Goal: Obtain resource: Download file/media

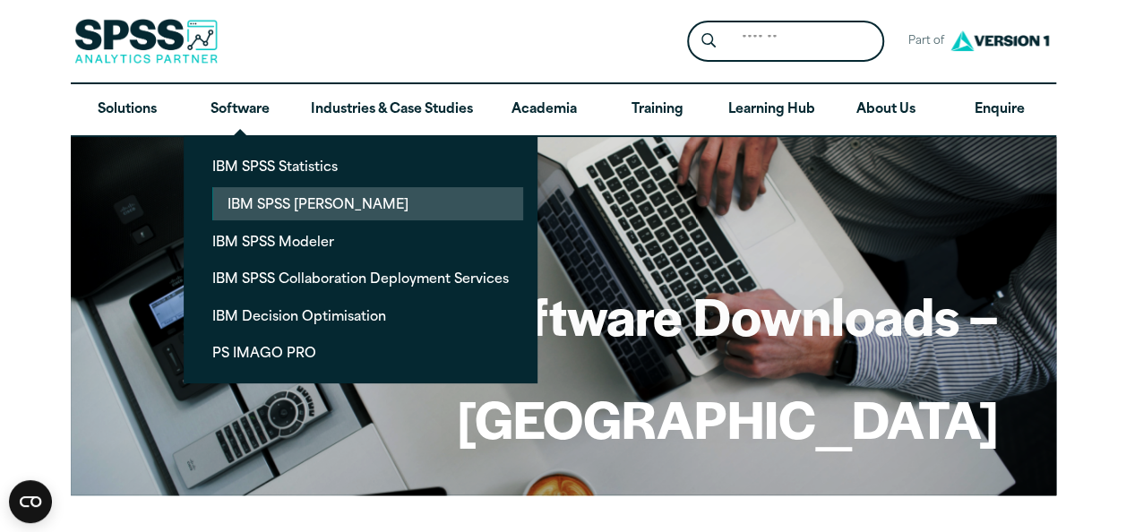
click at [272, 198] on link "IBM SPSS Amos" at bounding box center [368, 203] width 310 height 33
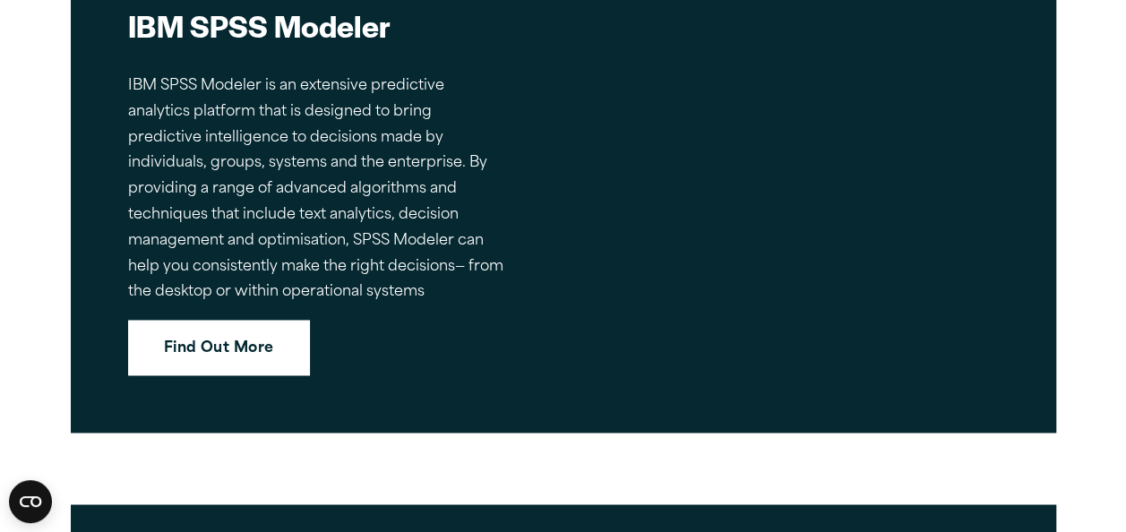
scroll to position [4628, 0]
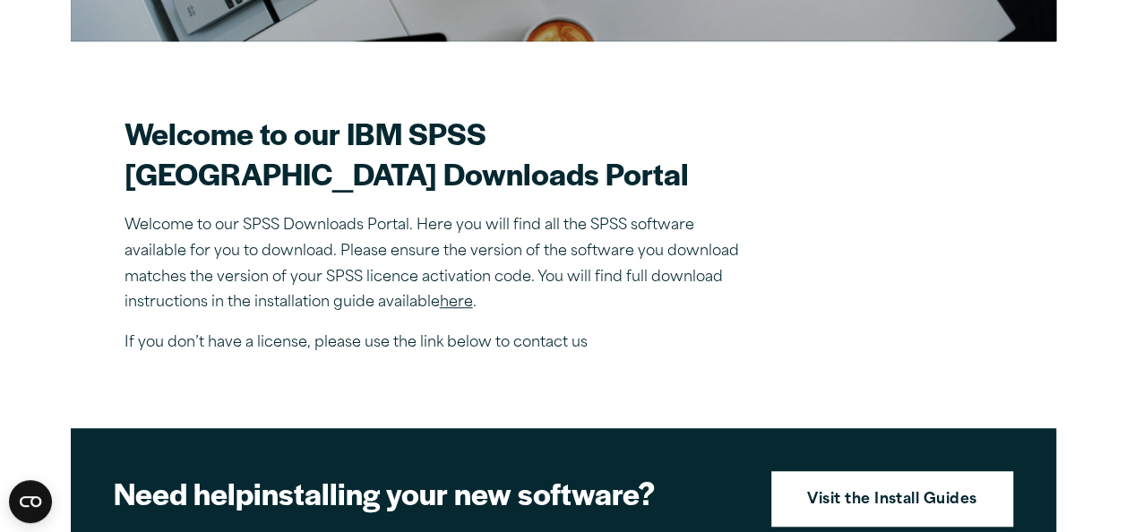
scroll to position [456, 0]
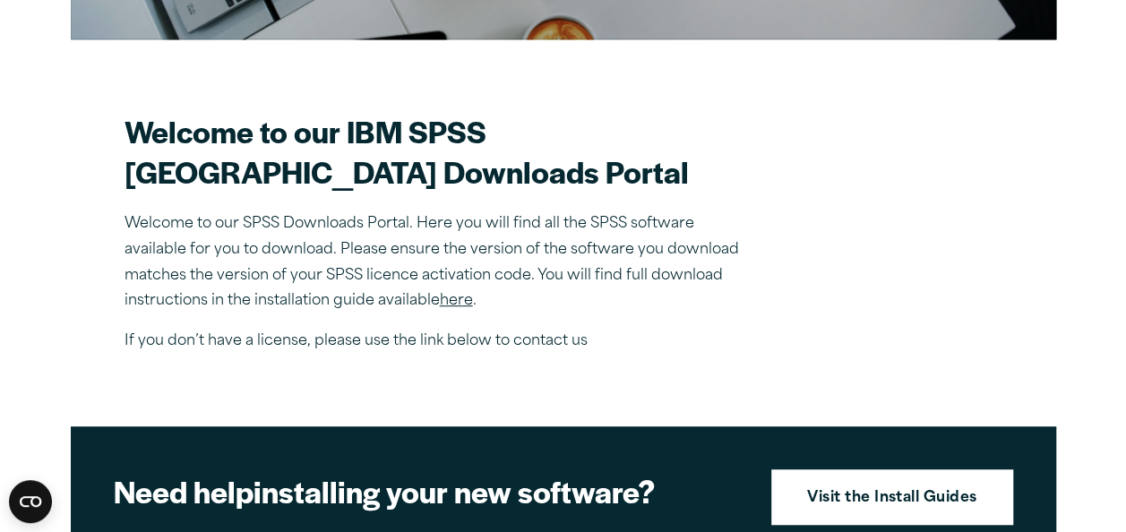
click at [445, 299] on link "here" at bounding box center [456, 301] width 33 height 14
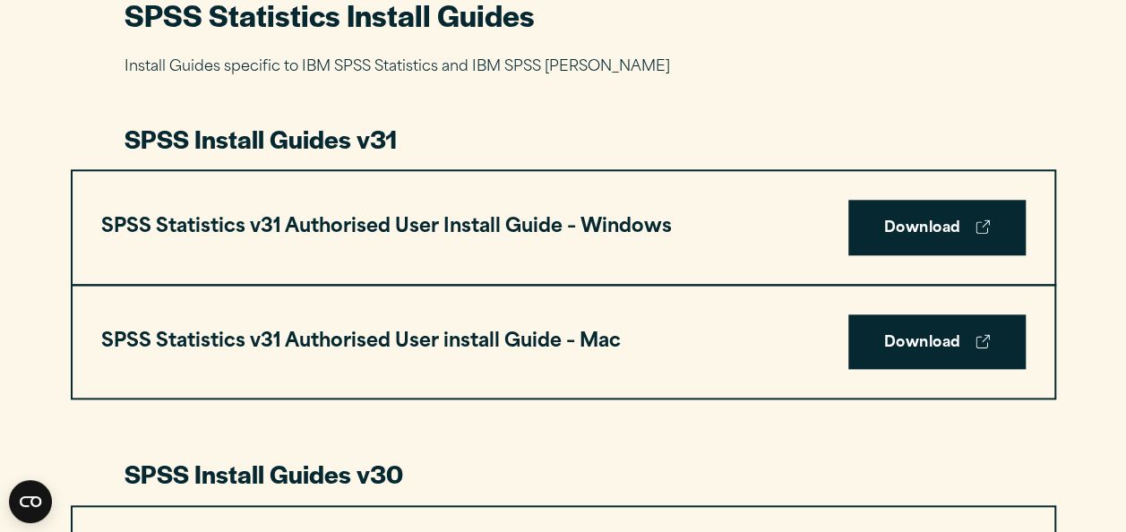
scroll to position [878, 0]
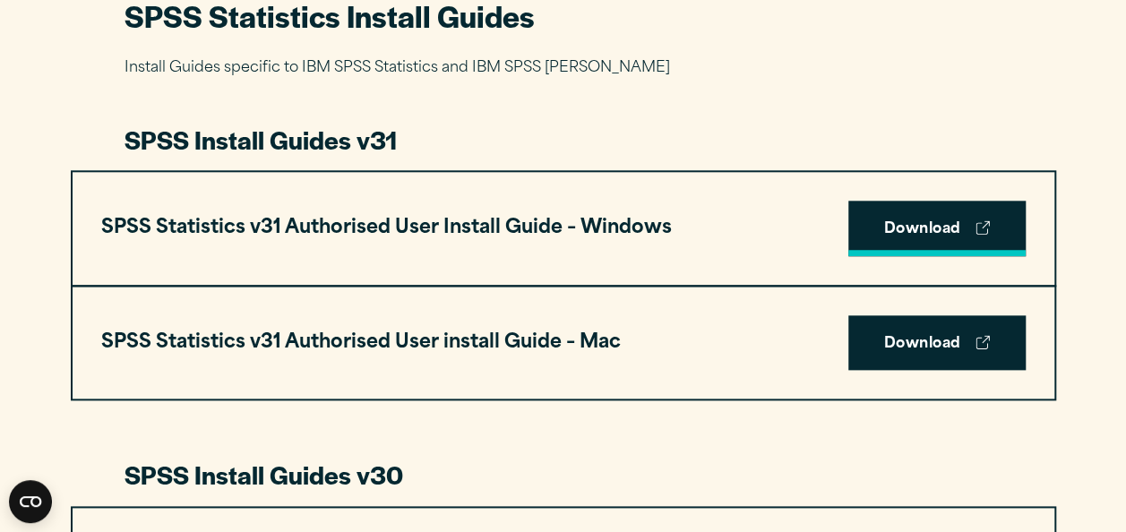
click at [879, 233] on link "Download" at bounding box center [936, 229] width 177 height 56
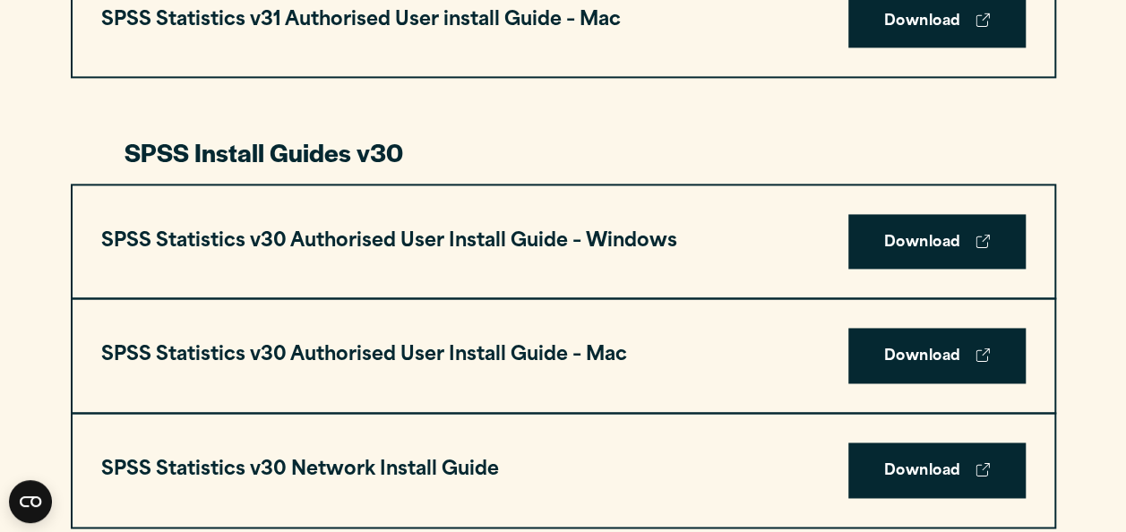
scroll to position [1244, 0]
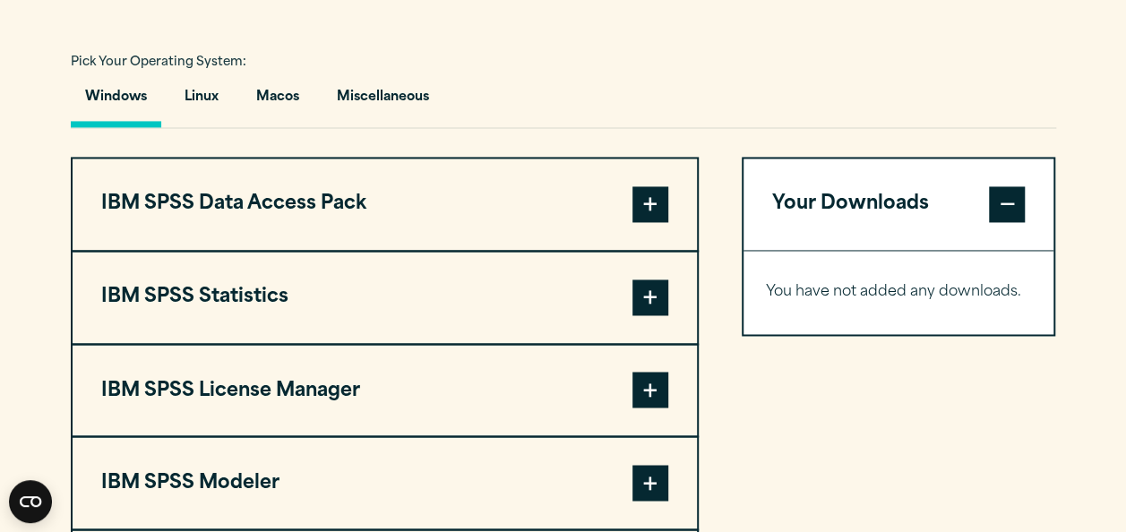
scroll to position [1296, 0]
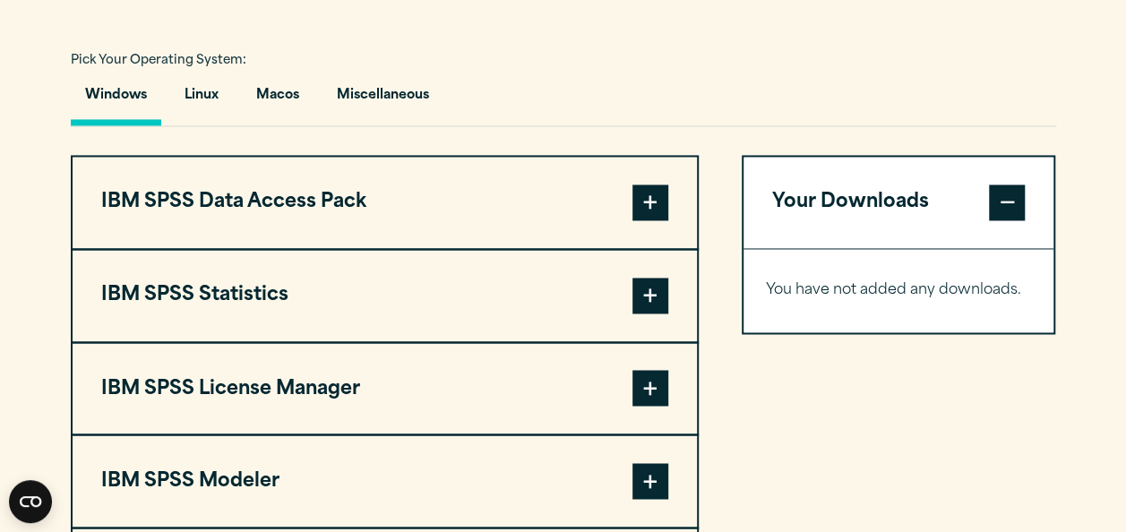
click at [311, 262] on button "IBM SPSS Statistics" at bounding box center [385, 295] width 624 height 91
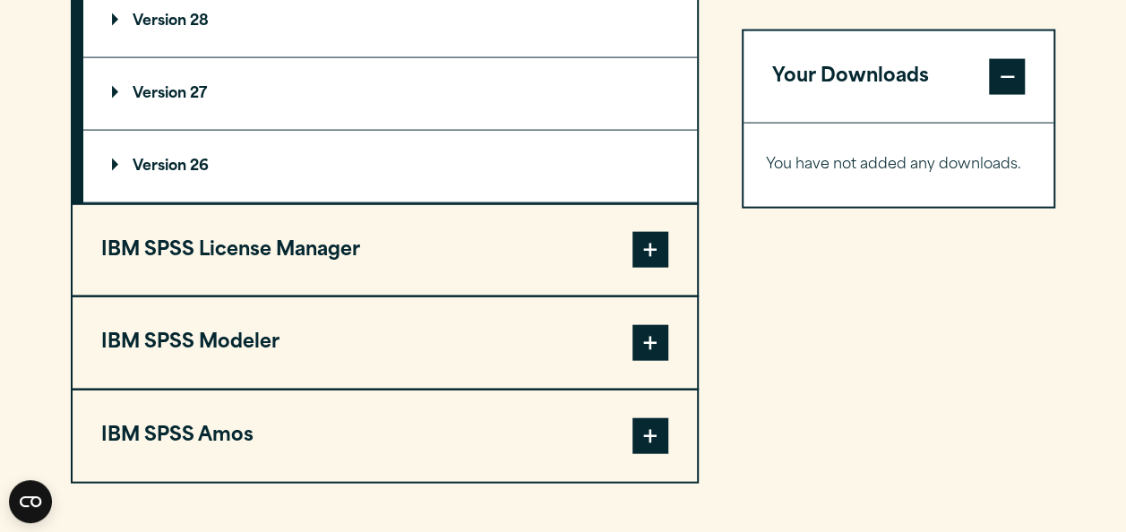
scroll to position [1873, 0]
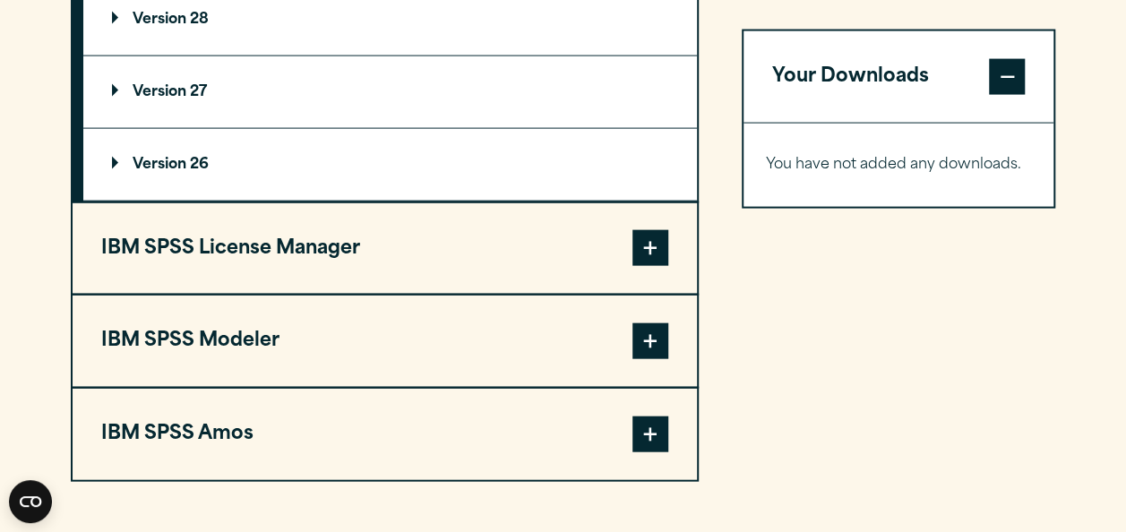
click at [322, 435] on button "IBM SPSS Amos" at bounding box center [385, 434] width 624 height 91
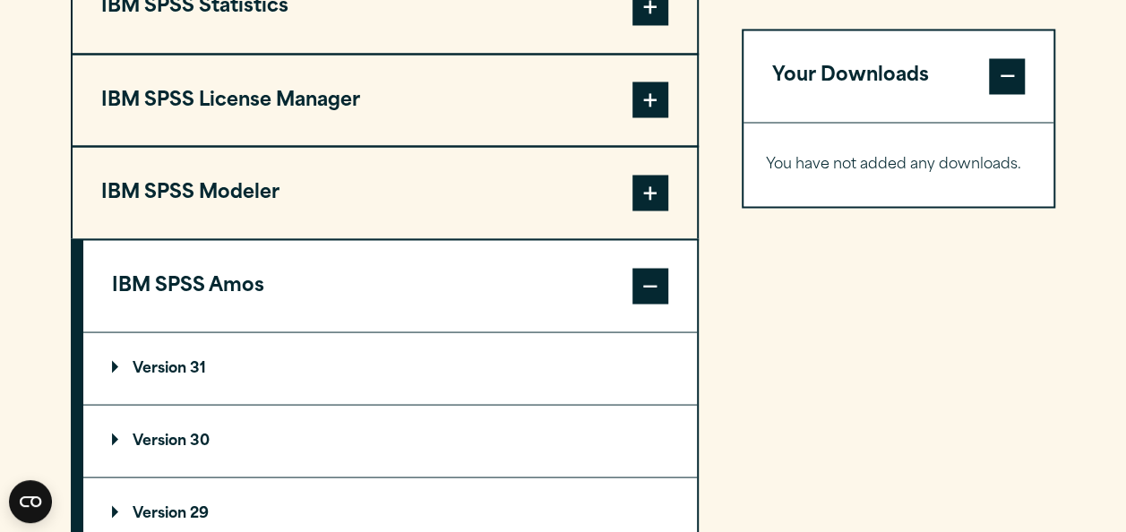
scroll to position [1582, 0]
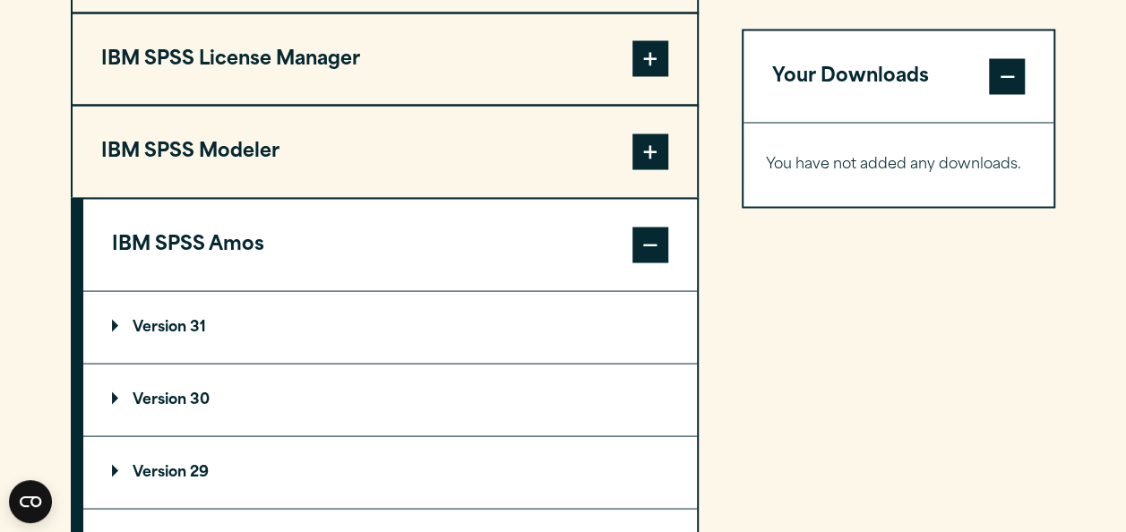
click at [352, 163] on button "IBM SPSS Modeler" at bounding box center [385, 151] width 624 height 91
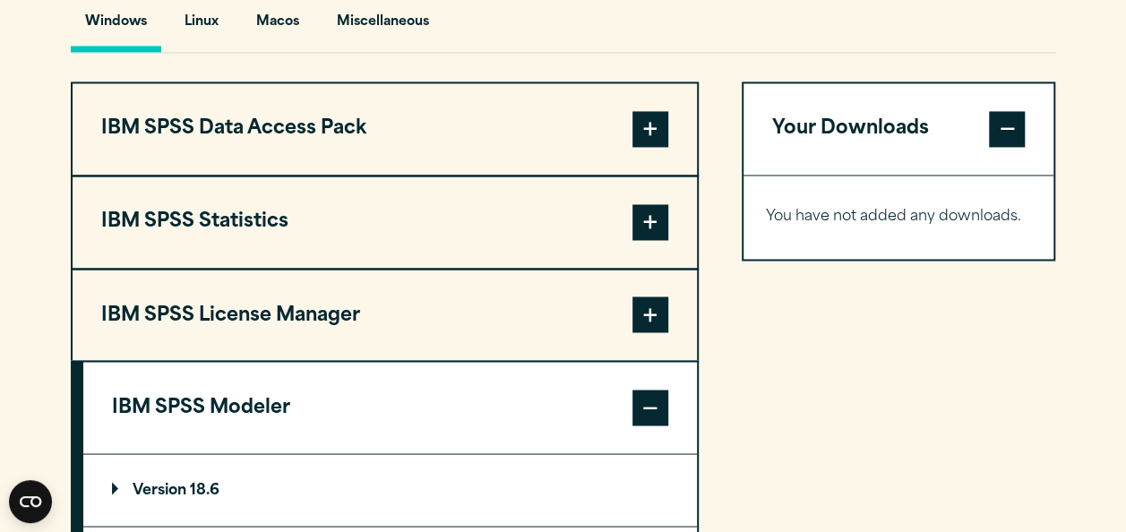
scroll to position [1368, 0]
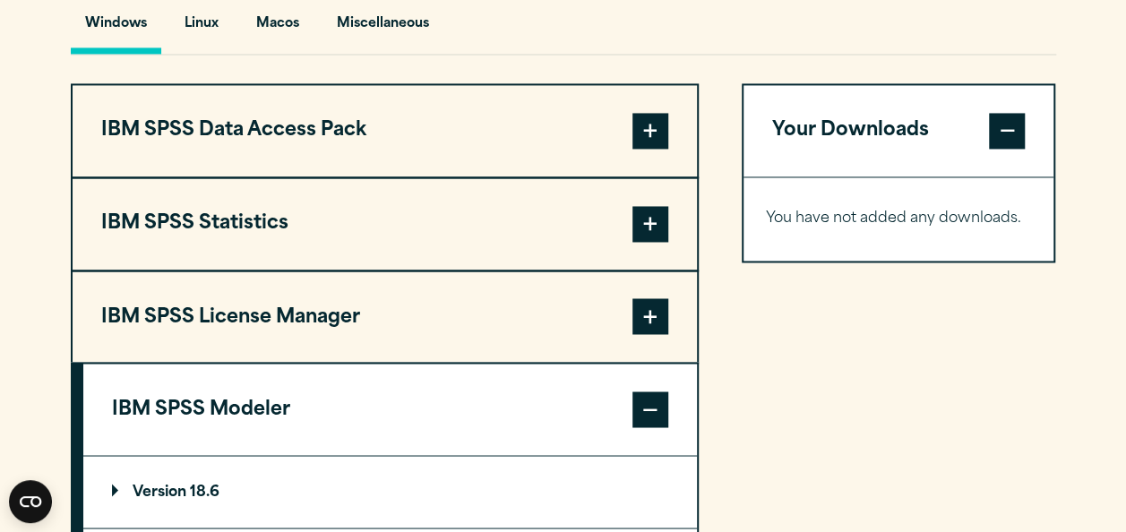
click at [339, 313] on button "IBM SPSS License Manager" at bounding box center [385, 316] width 624 height 91
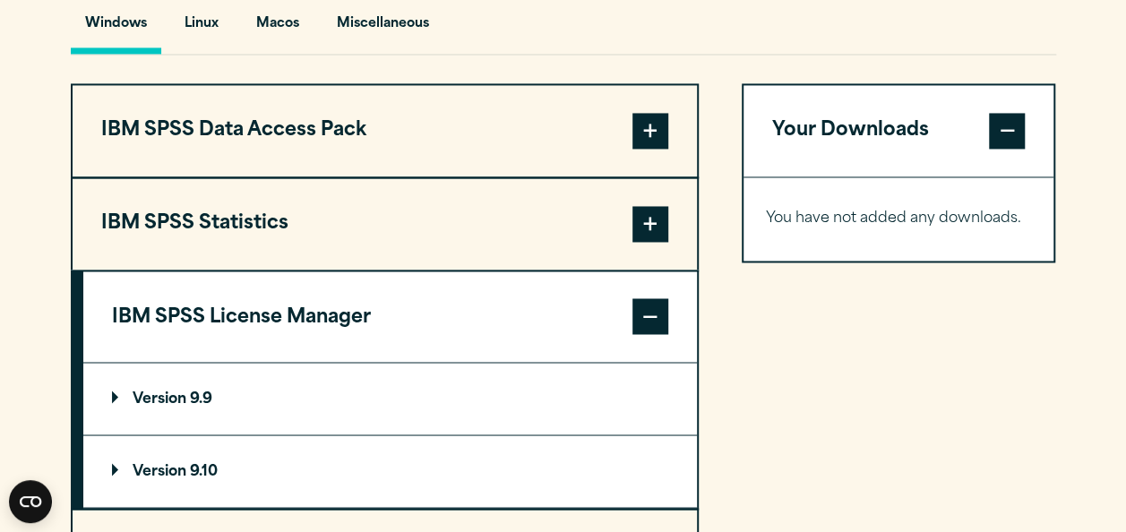
click at [326, 211] on button "IBM SPSS Statistics" at bounding box center [385, 223] width 624 height 91
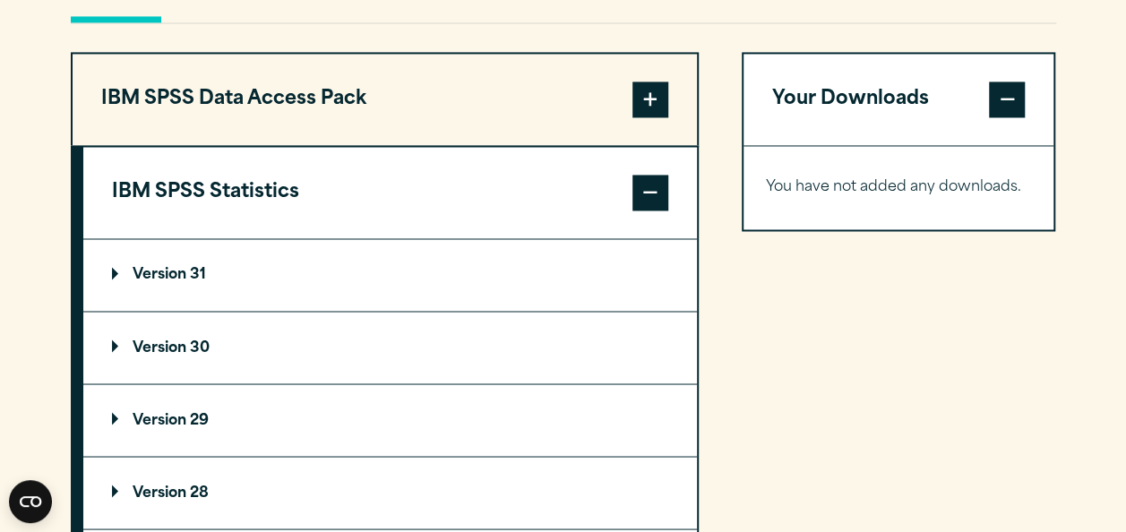
scroll to position [1397, 0]
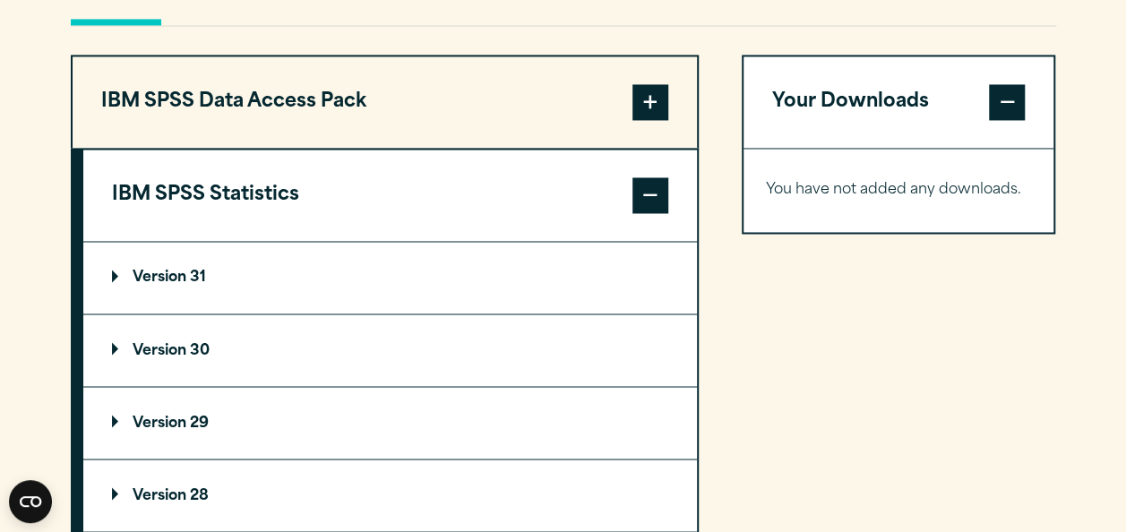
click at [291, 118] on button "IBM SPSS Data Access Pack" at bounding box center [385, 101] width 624 height 91
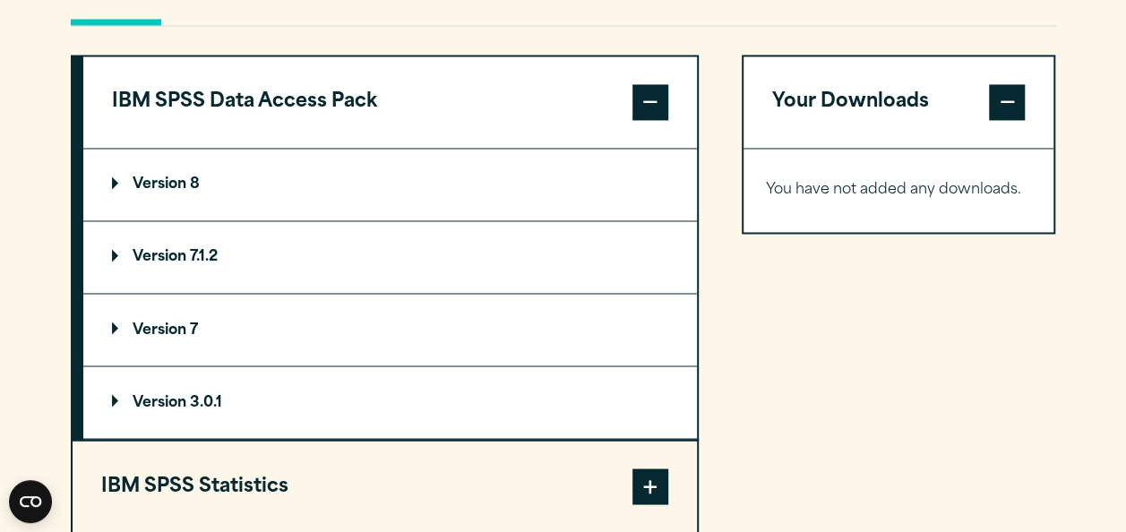
click at [291, 118] on button "IBM SPSS Data Access Pack" at bounding box center [390, 101] width 614 height 91
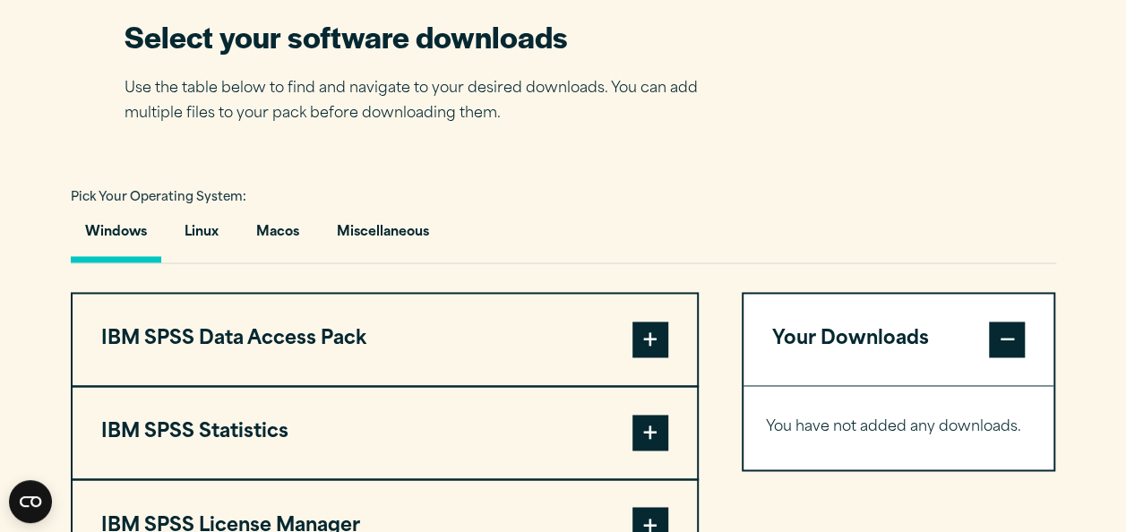
scroll to position [1157, 0]
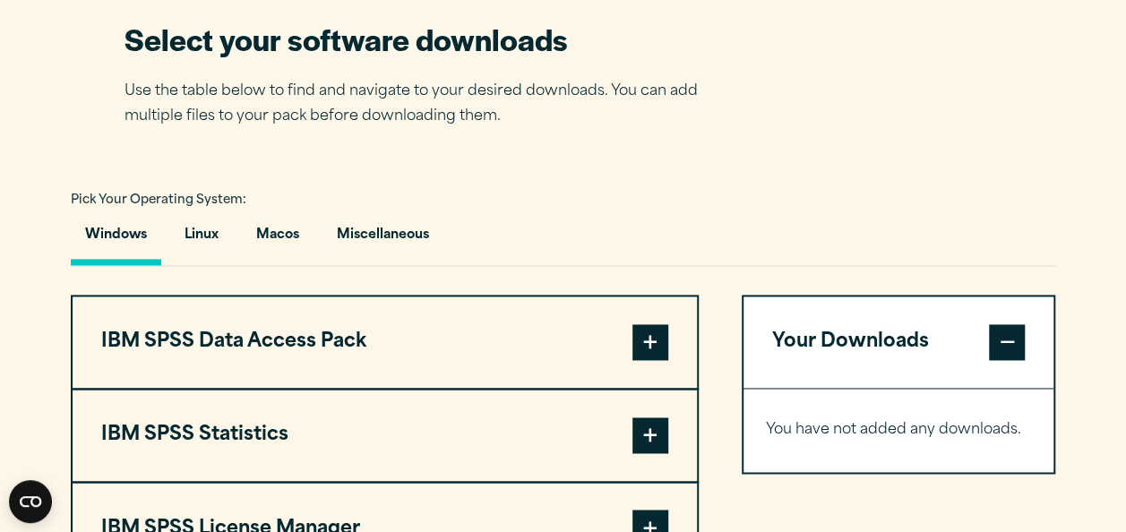
click at [636, 418] on span at bounding box center [651, 436] width 36 height 36
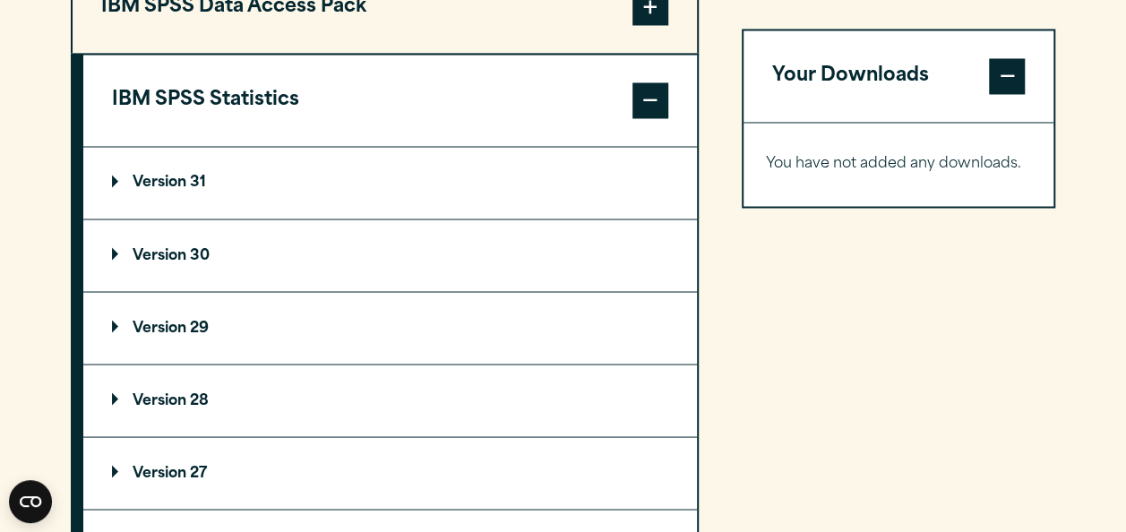
scroll to position [1494, 0]
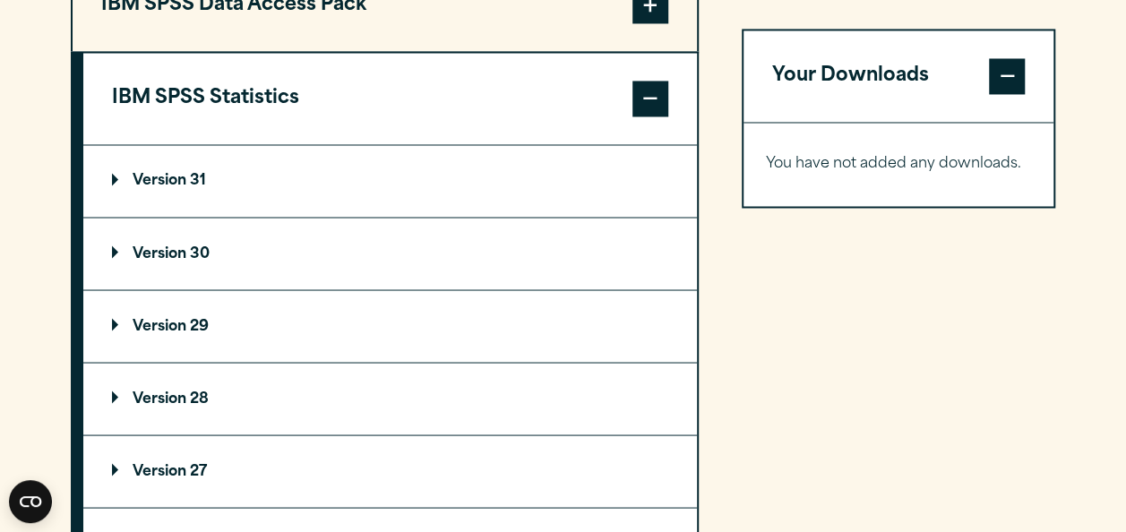
click at [179, 181] on p "Version 31" at bounding box center [159, 181] width 94 height 14
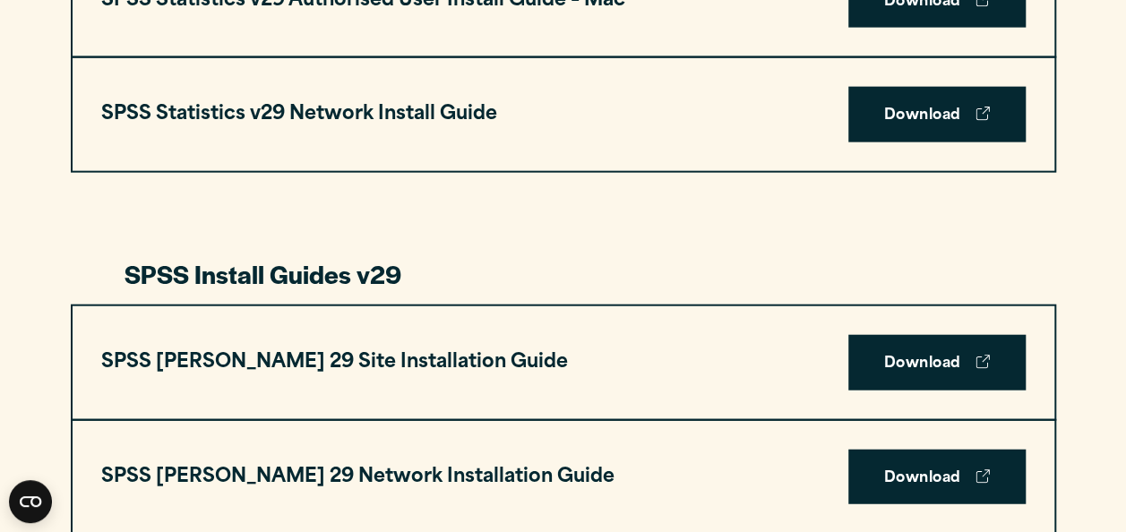
scroll to position [2041, 0]
